Goal: Browse casually

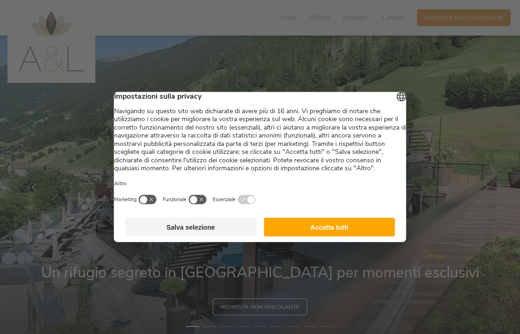
click at [350, 234] on button "Accetta tutti" at bounding box center [329, 227] width 131 height 19
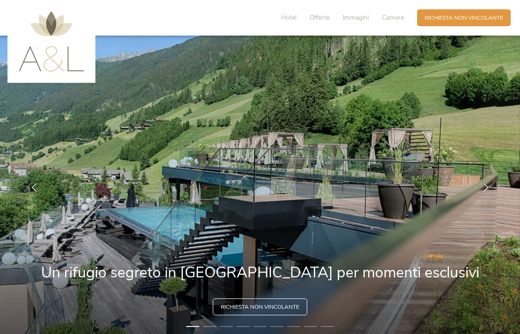
click at [436, 271] on img at bounding box center [260, 188] width 520 height 304
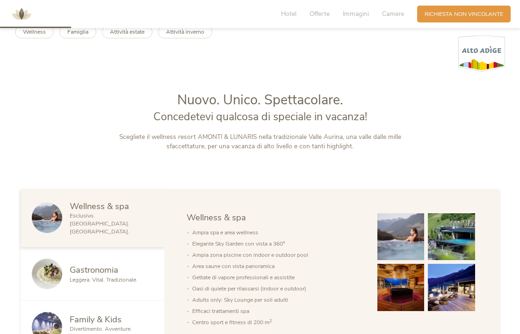
scroll to position [320, 0]
click at [414, 260] on img at bounding box center [401, 236] width 47 height 47
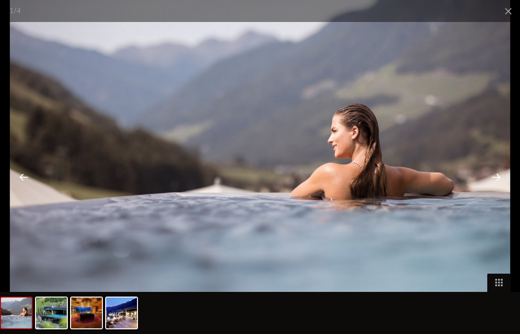
click at [499, 191] on div at bounding box center [496, 176] width 29 height 29
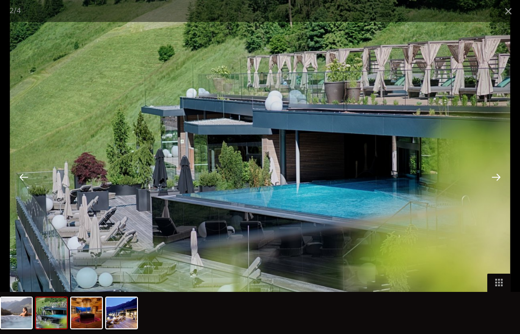
click at [492, 191] on div at bounding box center [496, 176] width 29 height 29
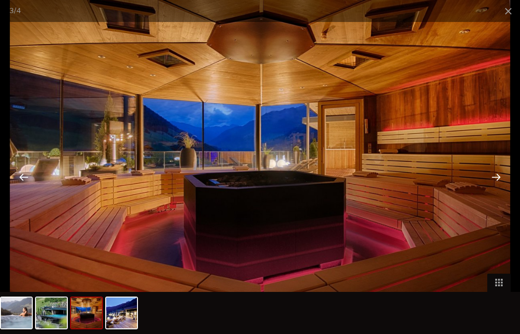
click at [486, 191] on div at bounding box center [496, 176] width 29 height 29
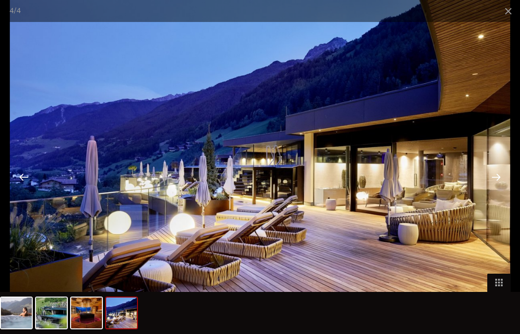
click at [503, 191] on div at bounding box center [496, 176] width 29 height 29
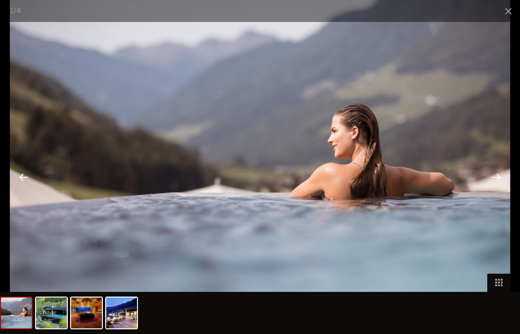
click at [499, 191] on div at bounding box center [496, 176] width 29 height 29
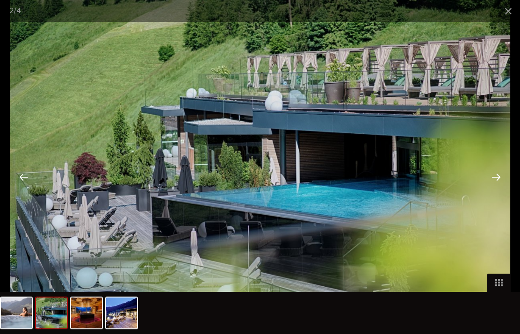
click at [501, 191] on div at bounding box center [496, 176] width 29 height 29
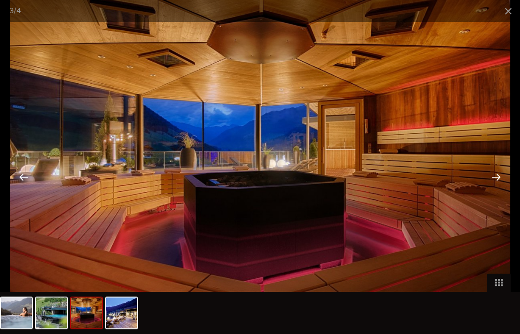
click at [509, 12] on span at bounding box center [508, 11] width 23 height 22
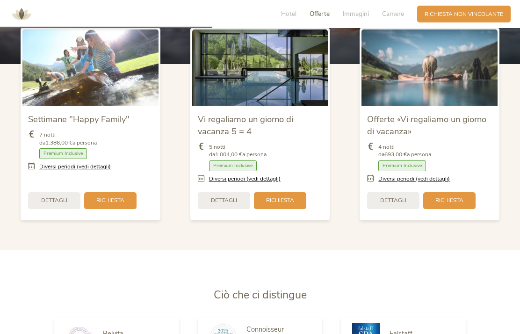
scroll to position [950, 0]
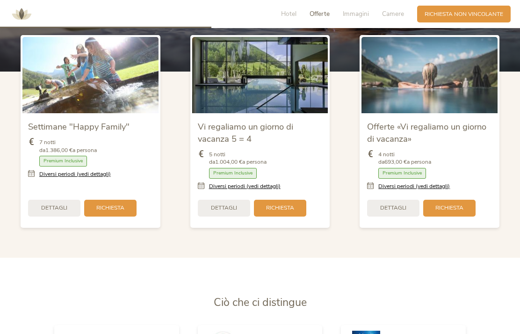
click at [444, 190] on link "Diversi periodi (vedi dettagli)" at bounding box center [415, 186] width 72 height 8
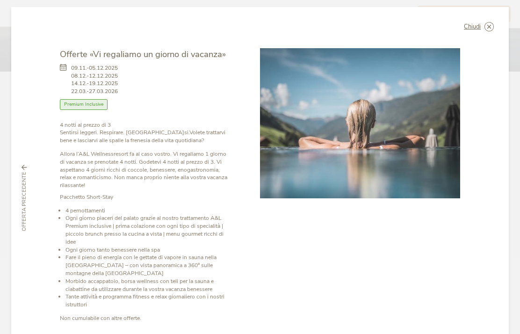
scroll to position [5, 0]
click at [492, 17] on div "Chiudi Offerte «Vi regaliamo un giorno di vacanza» 09.11.-05.12.2025 08.12.-12.…" at bounding box center [260, 197] width 498 height 381
click at [483, 30] on div "Chiudi" at bounding box center [479, 26] width 30 height 9
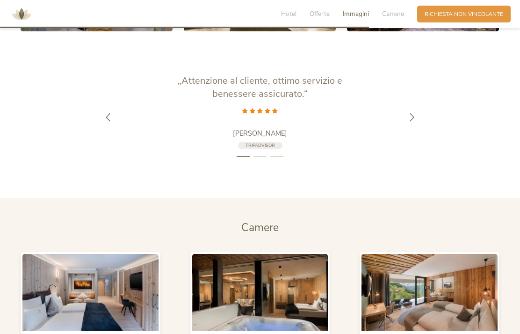
scroll to position [1660, 0]
